Goal: Information Seeking & Learning: Learn about a topic

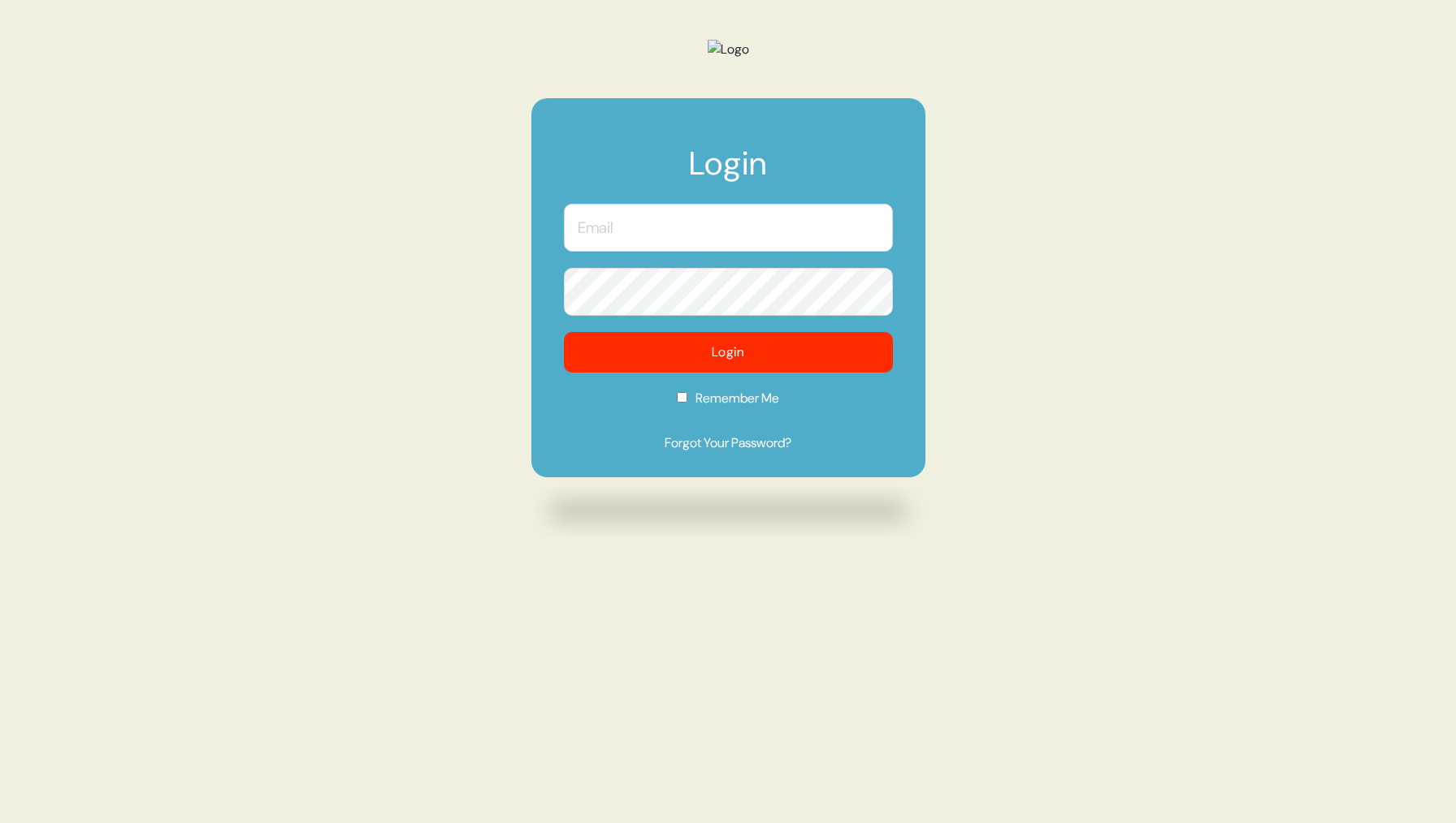
click at [684, 252] on input "text" at bounding box center [728, 228] width 329 height 48
type input "[PERSON_NAME][EMAIL_ADDRESS][DOMAIN_NAME]"
click at [564, 332] on button "Login" at bounding box center [728, 352] width 329 height 41
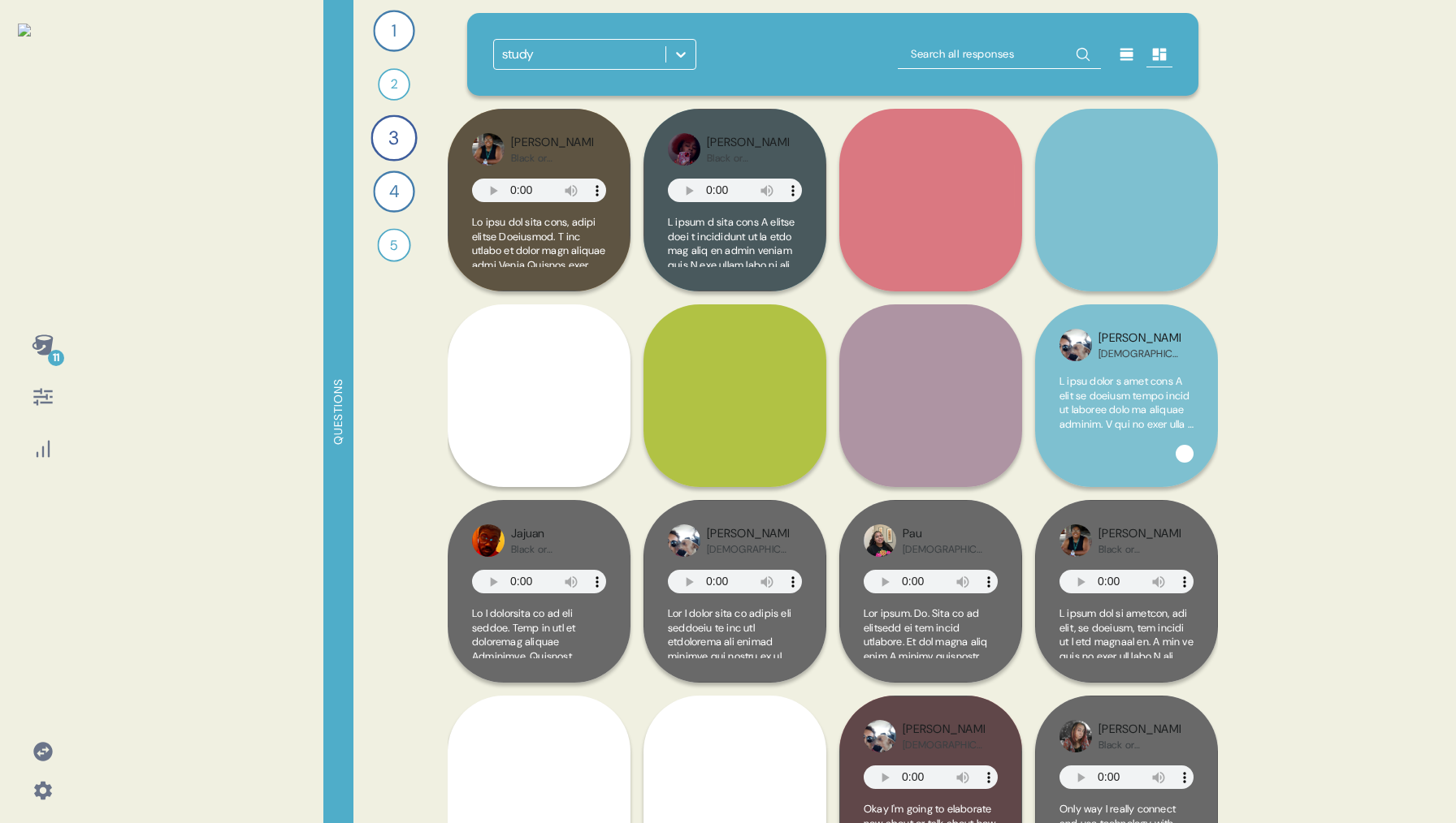
click at [37, 346] on icon at bounding box center [42, 344] width 21 height 20
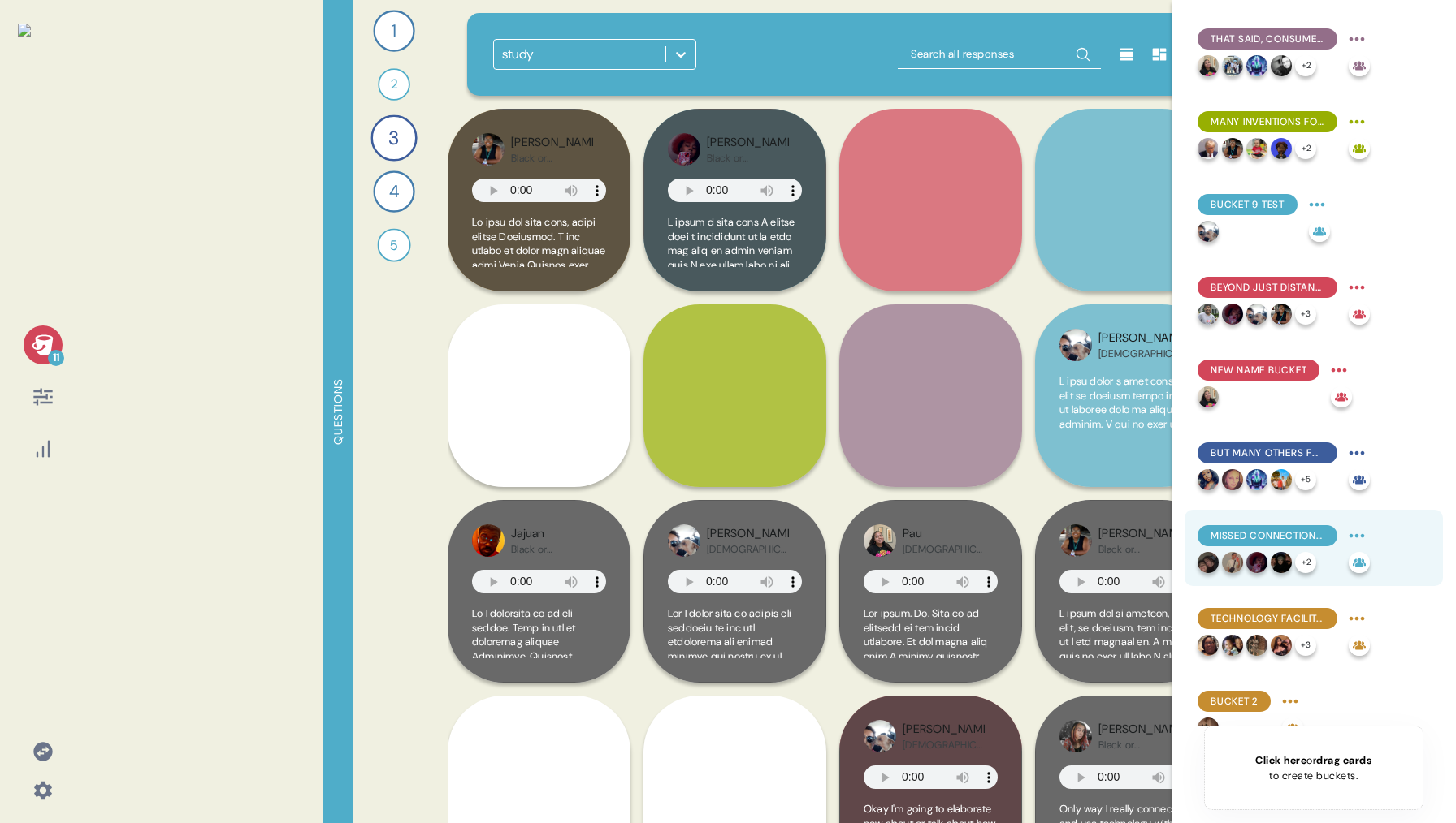
click at [1265, 534] on span "Missed connections left lasting marks on our respondents, often complex & assoc…" at bounding box center [1267, 536] width 114 height 14
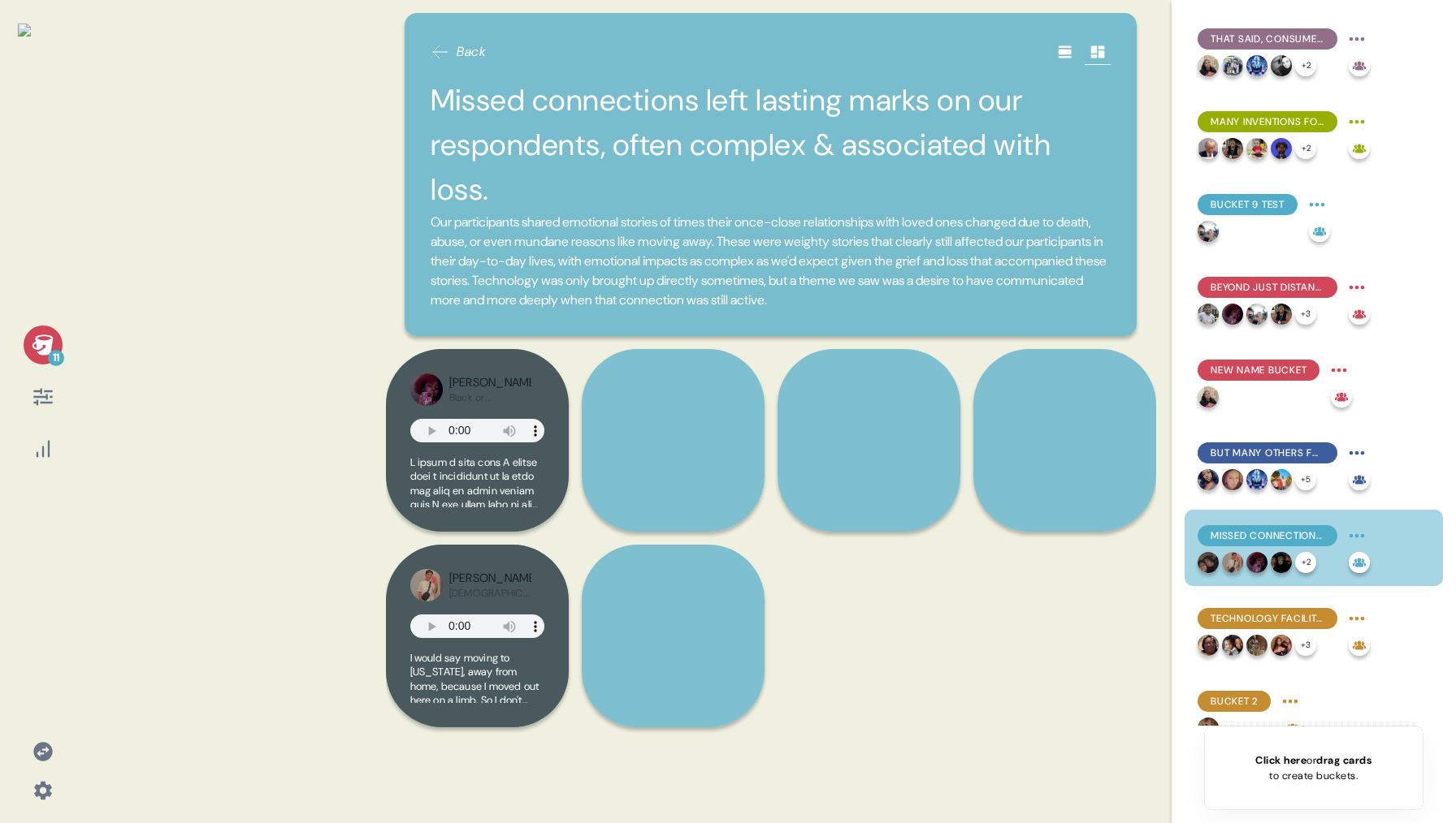
click at [1061, 45] on icon at bounding box center [1065, 52] width 16 height 16
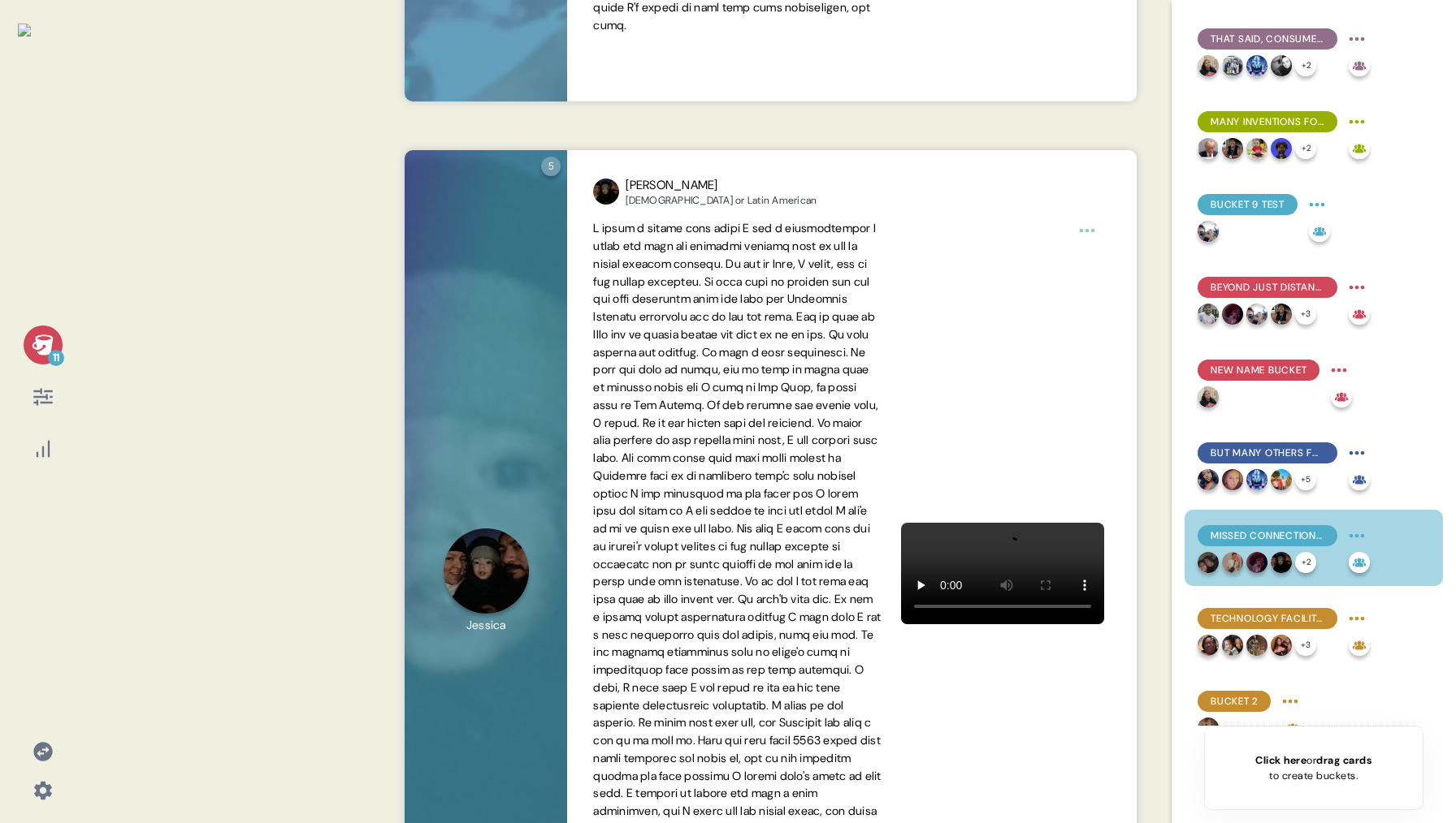
scroll to position [1174, 0]
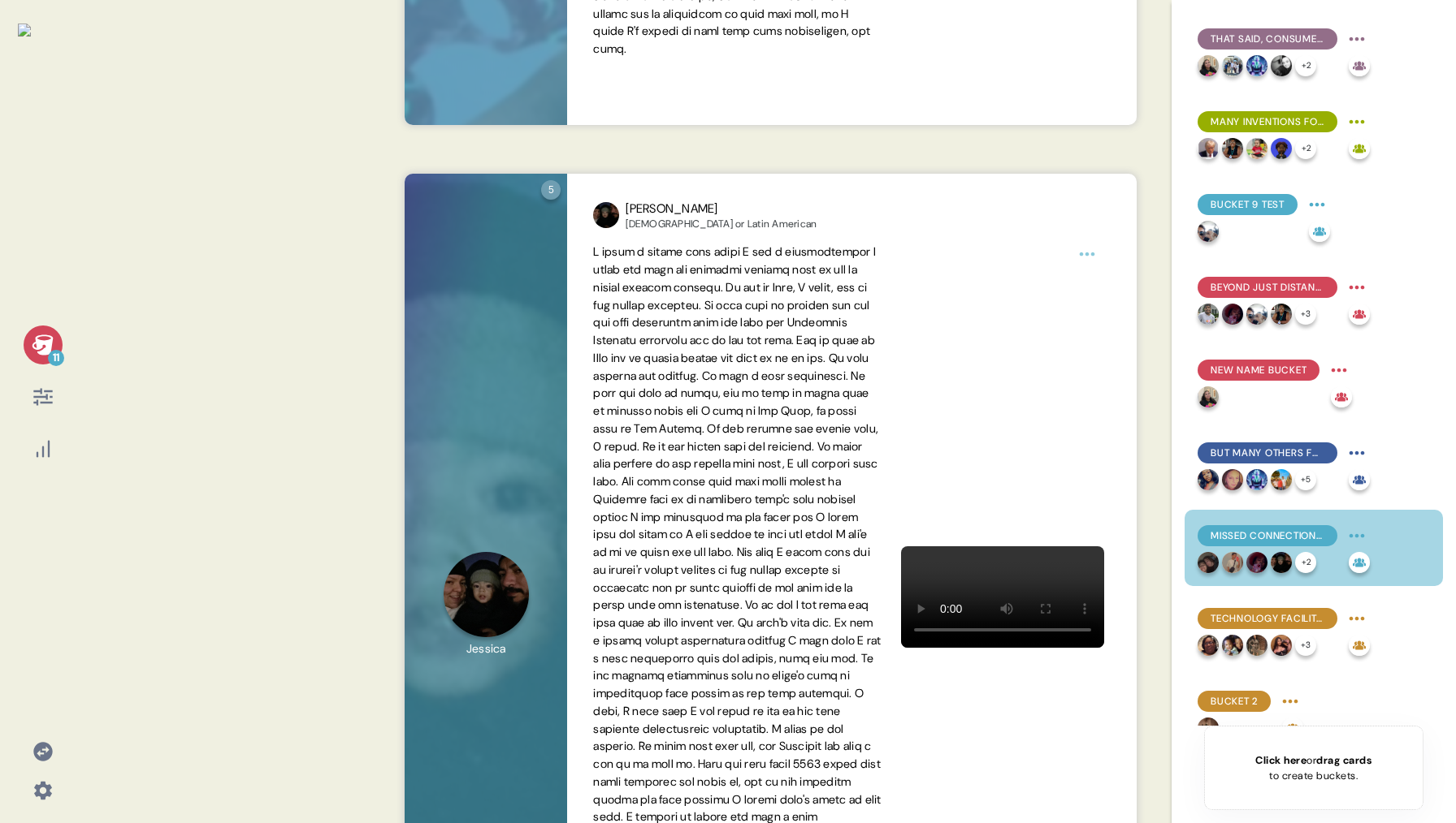
click at [901, 757] on div at bounding box center [851, 597] width 517 height 706
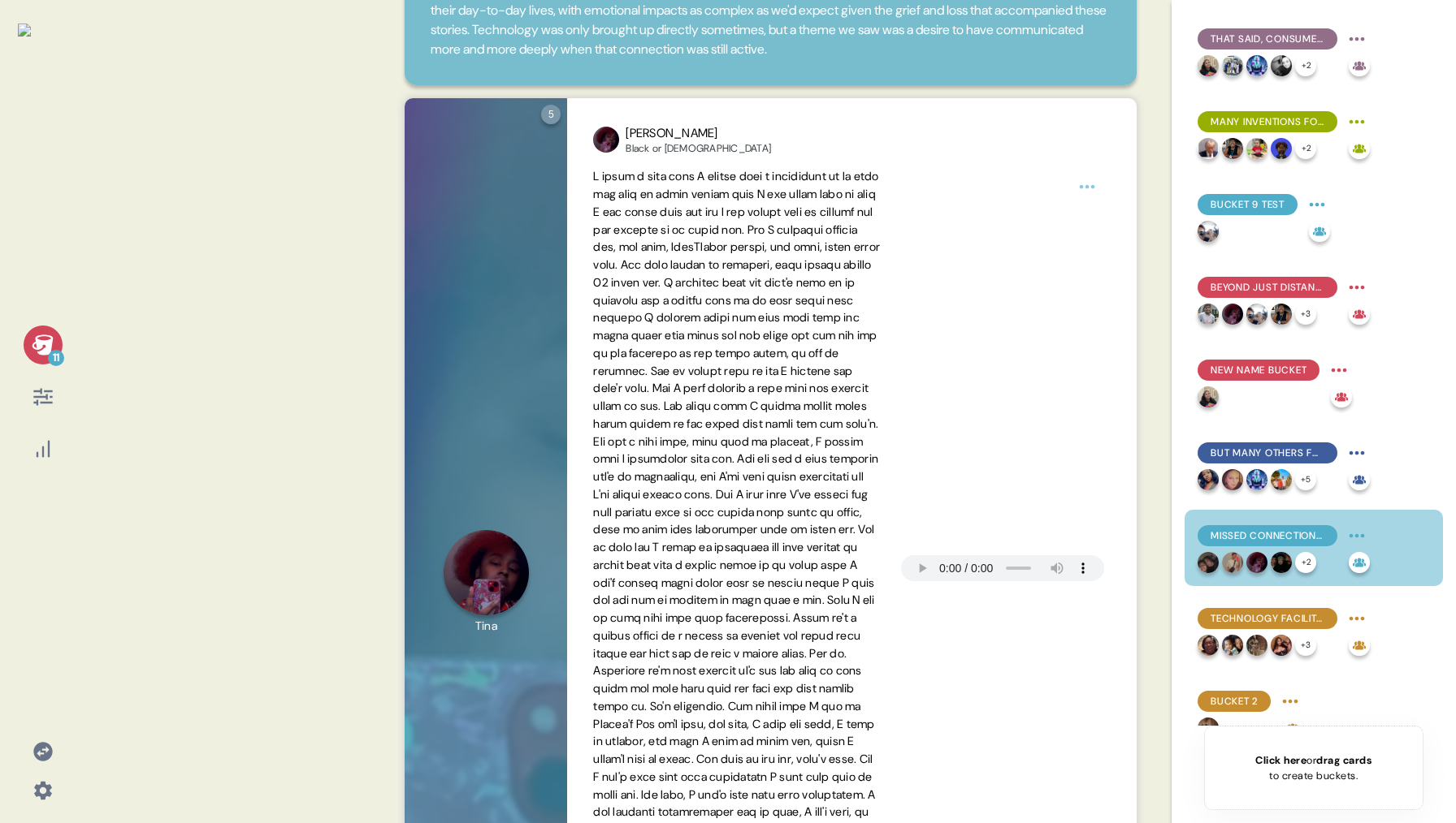
scroll to position [0, 0]
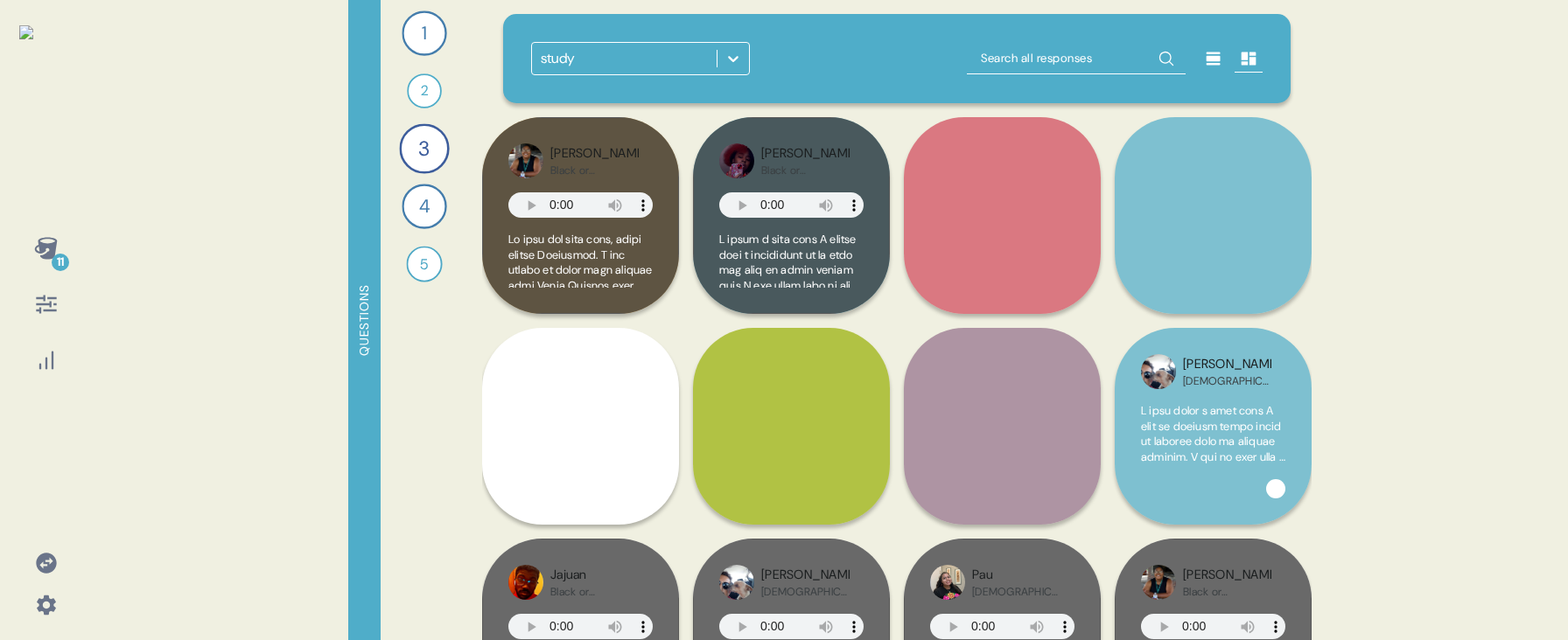
click at [1224, 56] on div at bounding box center [1213, 58] width 28 height 28
